Goal: Task Accomplishment & Management: Complete application form

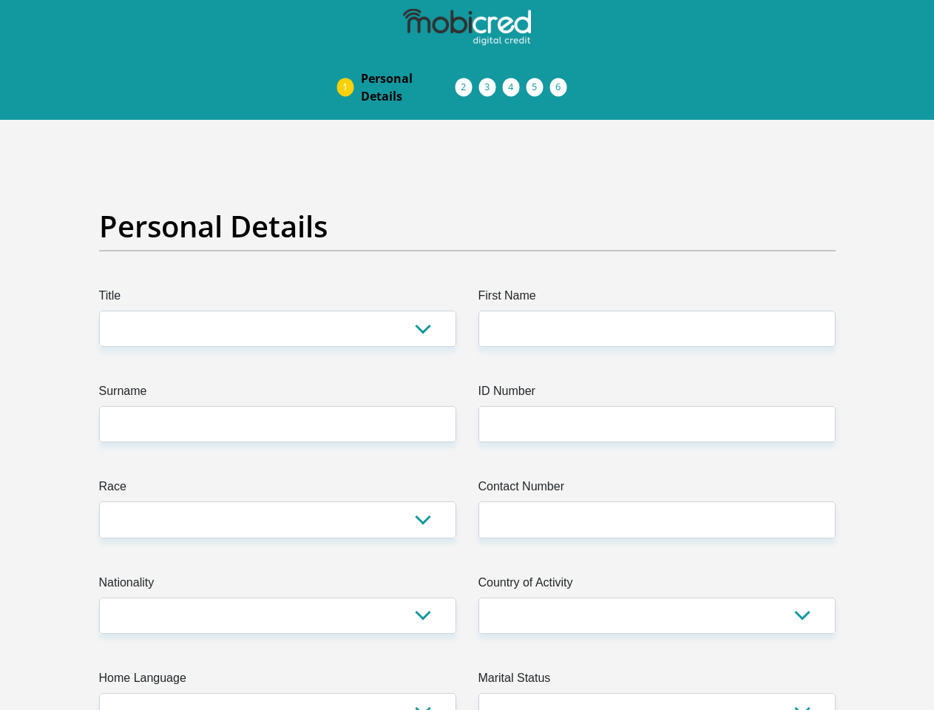
click at [0, 0] on img at bounding box center [0, 0] width 0 height 0
click at [349, 64] on link "Personal Details" at bounding box center [408, 87] width 118 height 47
click at [467, 81] on link "Acceptance of Services" at bounding box center [479, 87] width 24 height 12
click at [0, 0] on span "Documents" at bounding box center [0, 0] width 0 height 0
click at [538, 81] on link "Debicheck Mandate" at bounding box center [527, 87] width 24 height 12
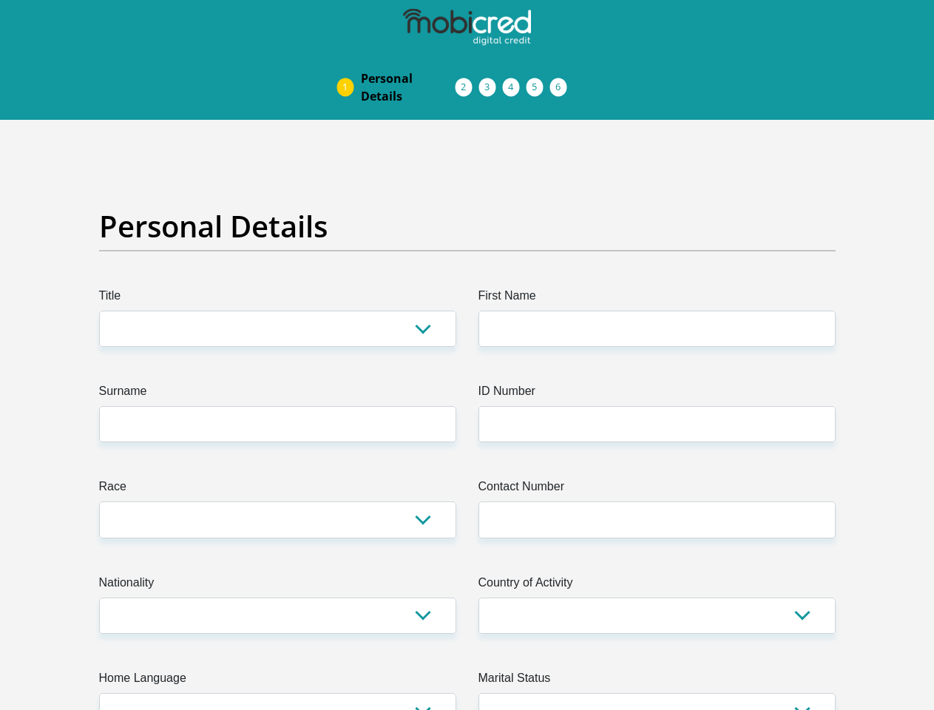
click at [562, 81] on link "Curata Authentication" at bounding box center [550, 87] width 24 height 12
click at [586, 81] on link "Pre Agreement Signoff" at bounding box center [574, 87] width 24 height 12
